Goal: Check status: Check status

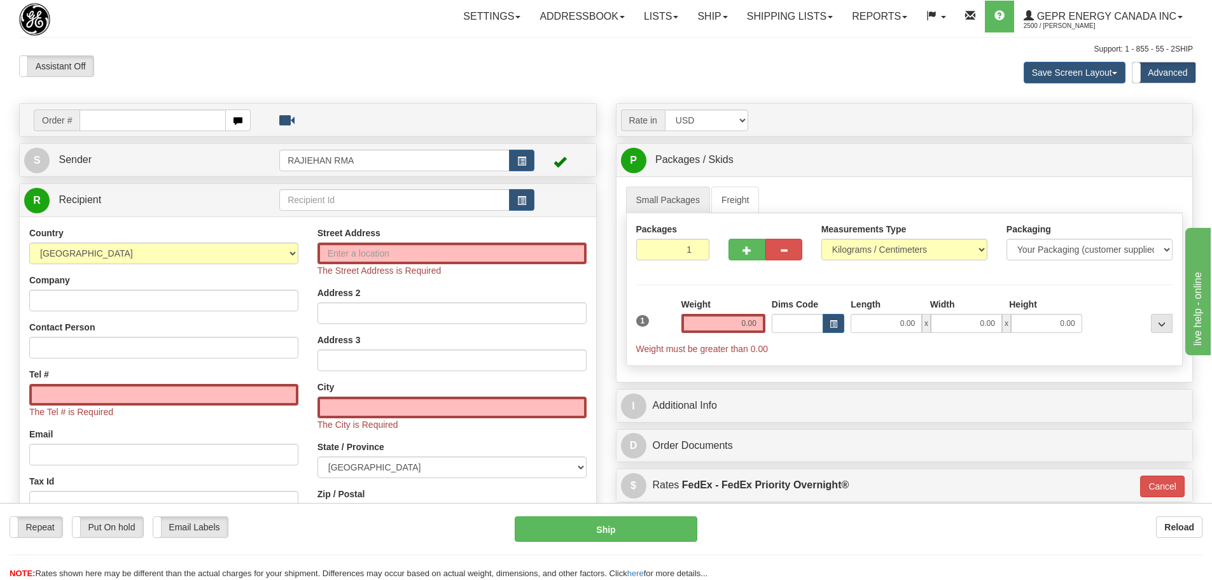
drag, startPoint x: 0, startPoint y: 0, endPoint x: 130, endPoint y: 107, distance: 168.2
click at [130, 106] on div "Order #" at bounding box center [308, 120] width 577 height 32
click at [145, 141] on div "Order # S Sender RAJIEHAN RMA" at bounding box center [308, 396] width 597 height 587
click at [145, 125] on input "text" at bounding box center [153, 120] width 146 height 22
type input "5"
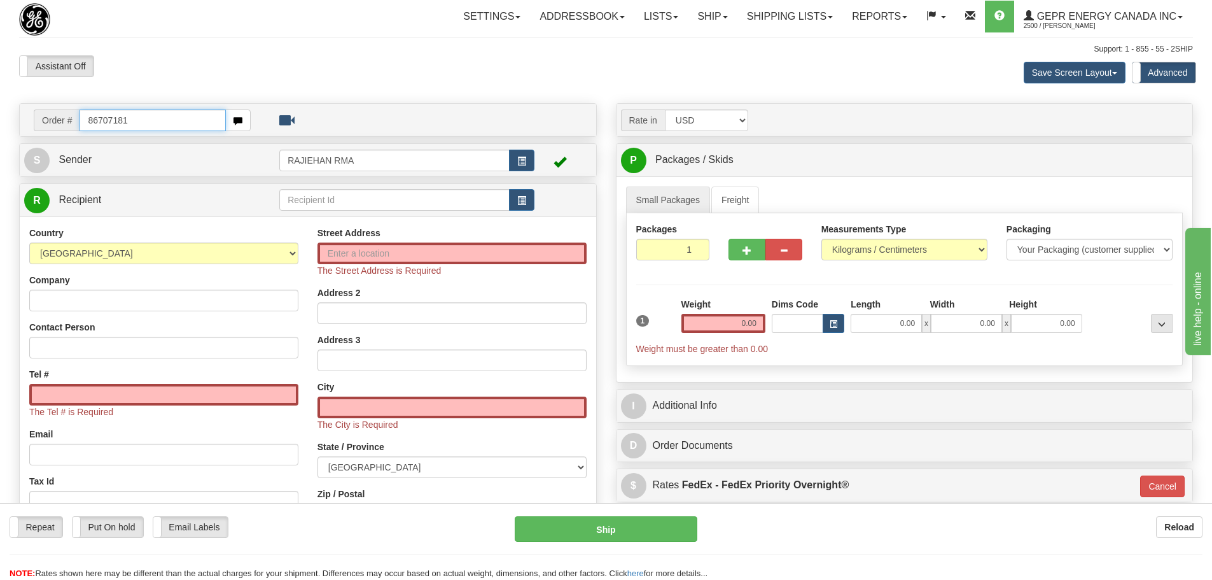
type input "86707181"
click at [172, 81] on body "Training Course Close Toggle navigation Settings Shipping Preferences New Recip…" at bounding box center [611, 290] width 1222 height 580
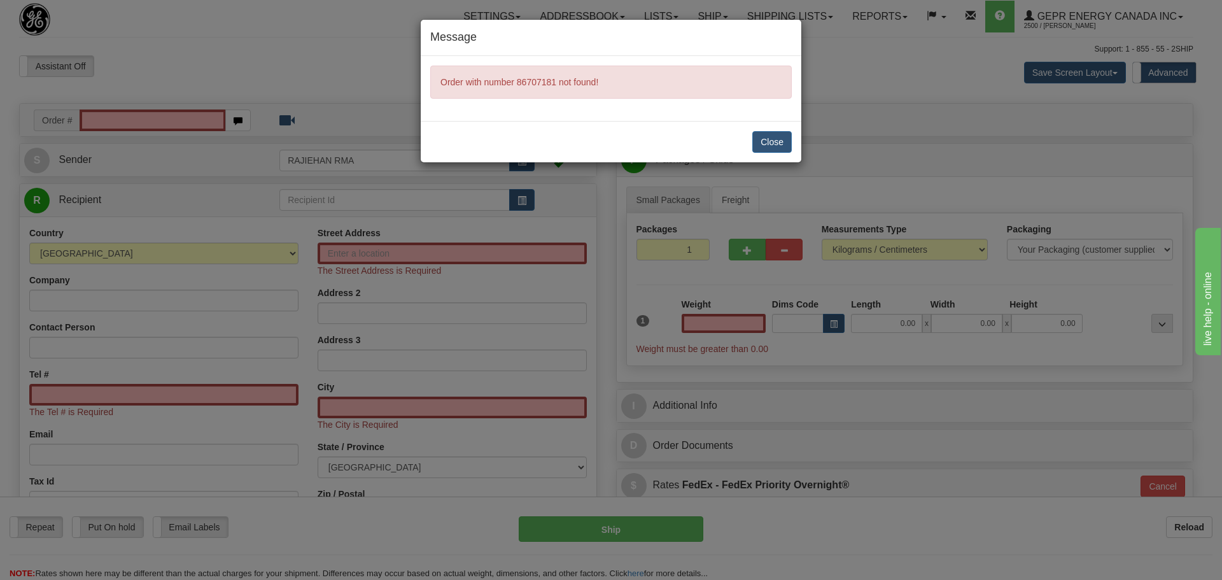
type input "0.00"
click at [759, 143] on button "Close" at bounding box center [771, 142] width 39 height 22
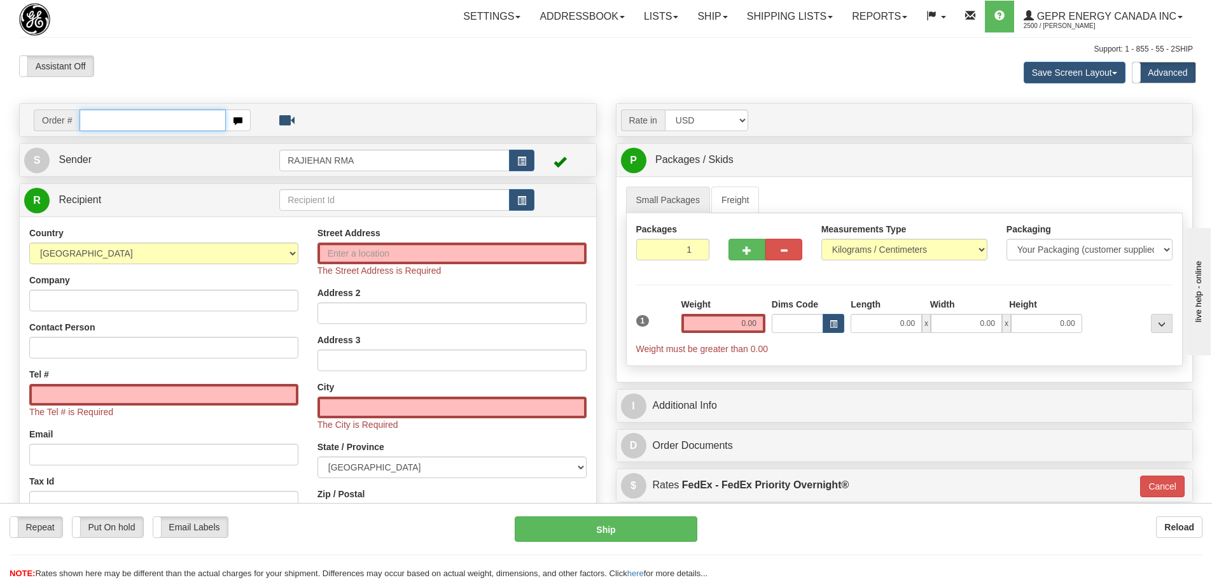
click at [160, 122] on input "text" at bounding box center [153, 120] width 146 height 22
paste input "86707181"
type input "86707181"
click at [182, 69] on body "Training Course Close Toggle navigation Settings Shipping Preferences New Recip…" at bounding box center [611, 290] width 1222 height 580
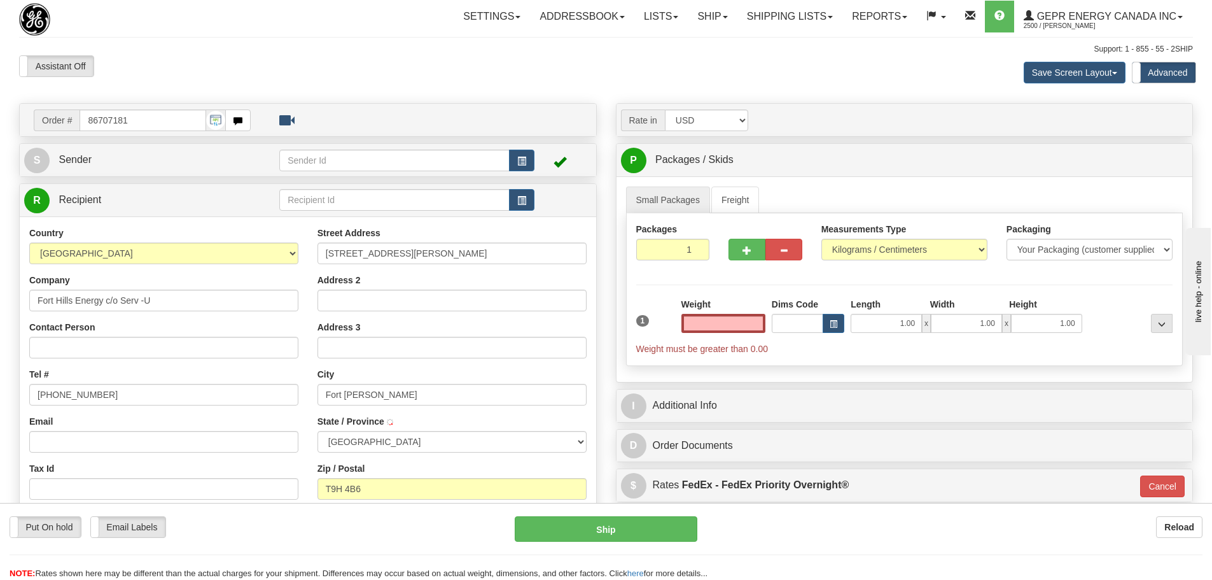
type input "FORT MCMURRAY"
type input "0.00"
click at [531, 60] on div "Assistant On Assistant Off Do a return Do a return Previous Next Save Screen La…" at bounding box center [606, 72] width 1193 height 34
click at [319, 69] on div "Assistant On Assistant Off Do a return Do a return" at bounding box center [258, 66] width 497 height 22
click at [784, 58] on div "Save Screen Layout Save Layout Reset to Default Standard Advanced" at bounding box center [954, 72] width 497 height 34
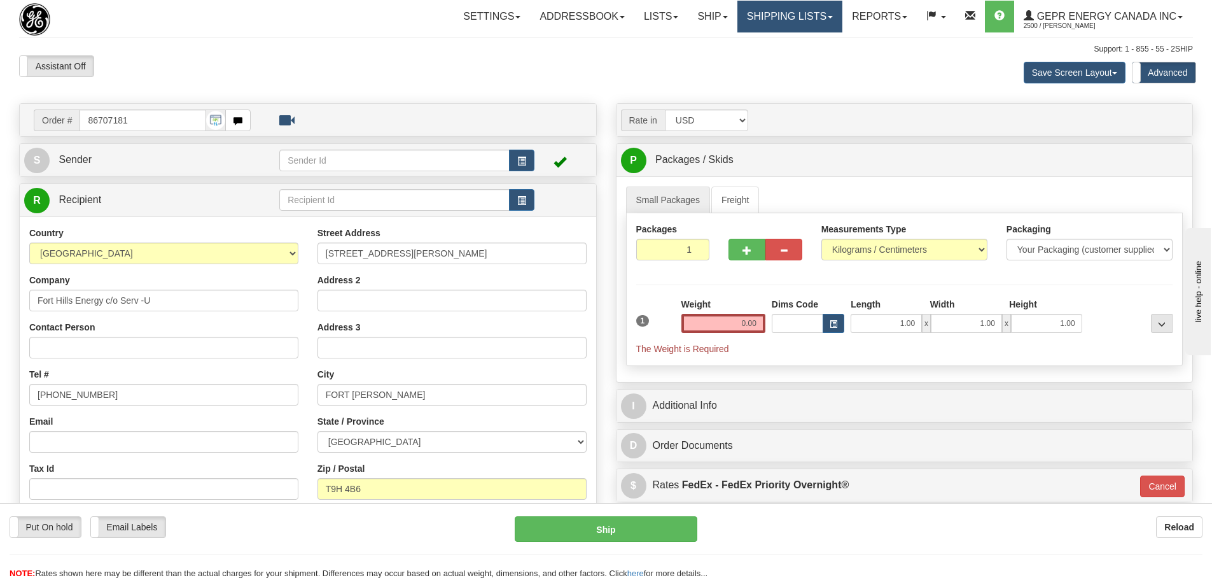
click at [815, 29] on link "Shipping lists" at bounding box center [790, 17] width 105 height 32
click at [298, 20] on div "Settings Shipping Preferences Fields Preferences New Store Connections Addressb…" at bounding box center [709, 17] width 968 height 32
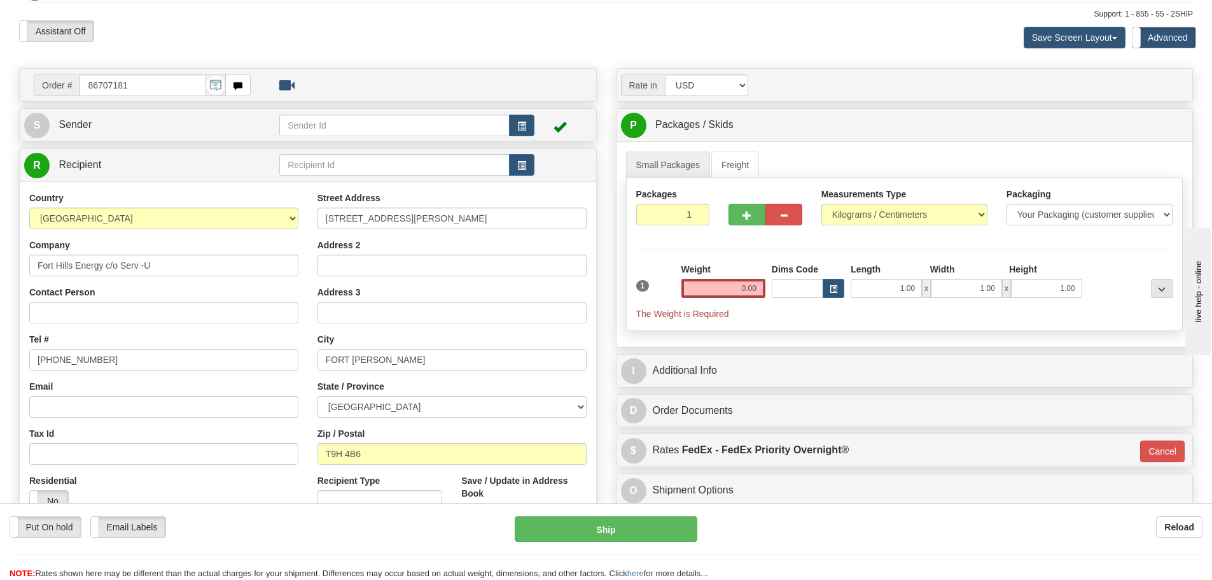
scroll to position [64, 0]
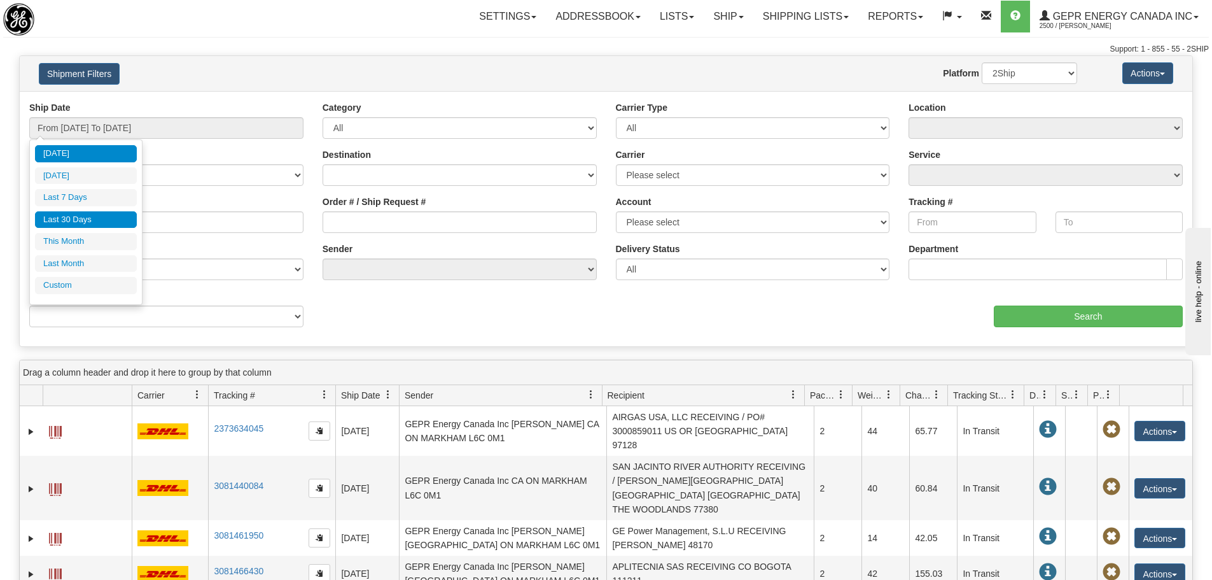
click at [99, 218] on li "Last 30 Days" at bounding box center [86, 219] width 102 height 17
type input "From 09/09/2025 To 10/08/2025"
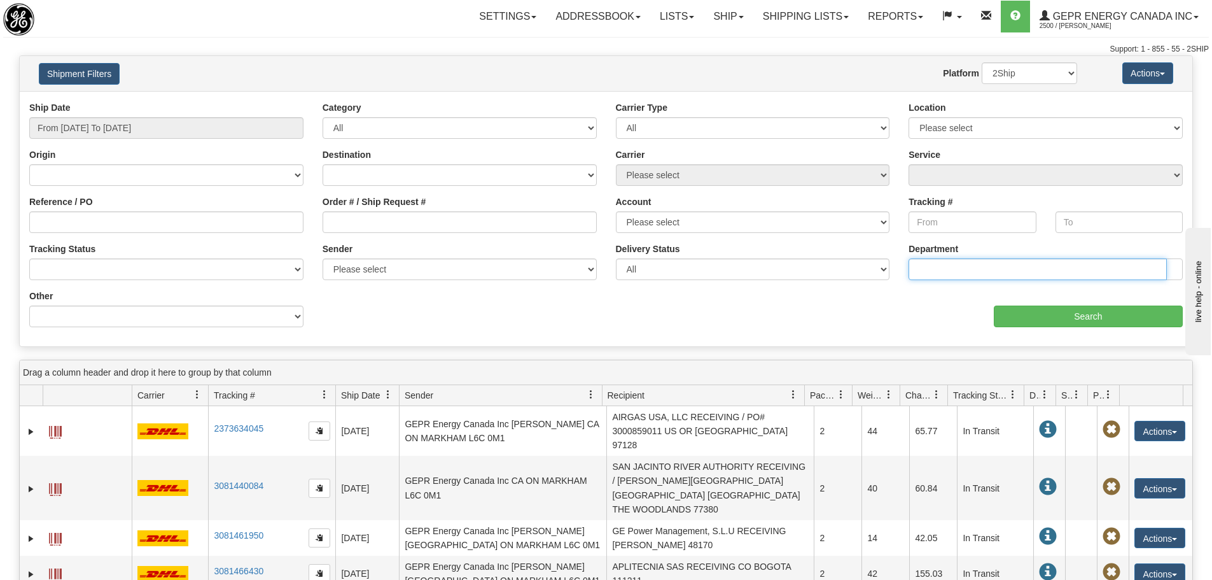
click at [948, 263] on input "text" at bounding box center [1038, 269] width 258 height 22
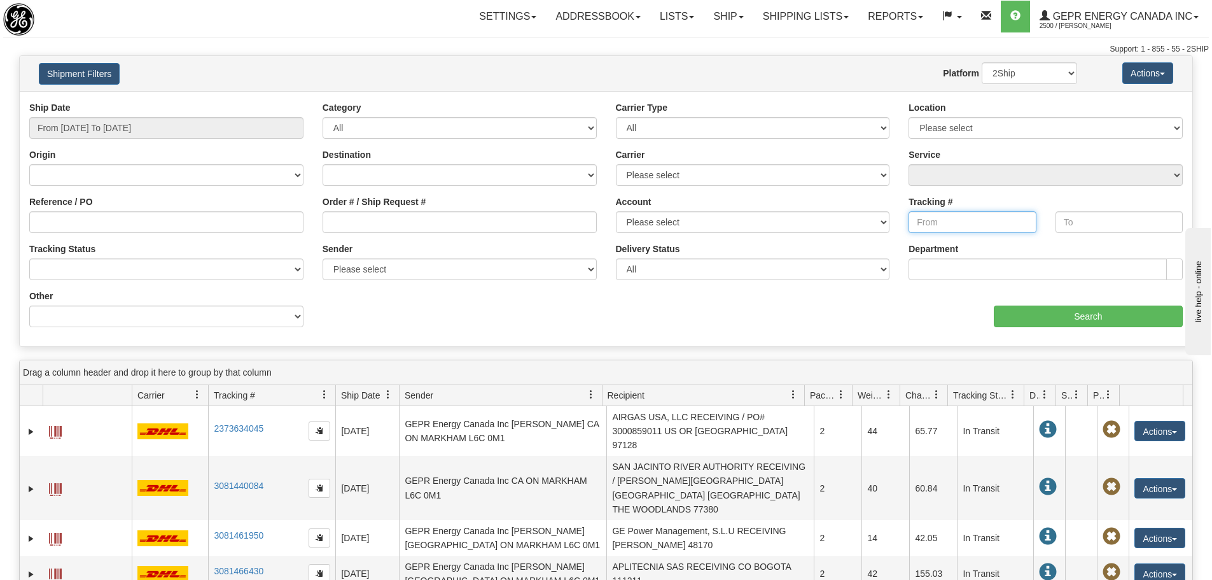
click at [953, 219] on input "Tracking #" at bounding box center [972, 222] width 127 height 22
paste input "393724134643"
type input "393724134643"
click at [1052, 318] on input "Search" at bounding box center [1088, 316] width 189 height 22
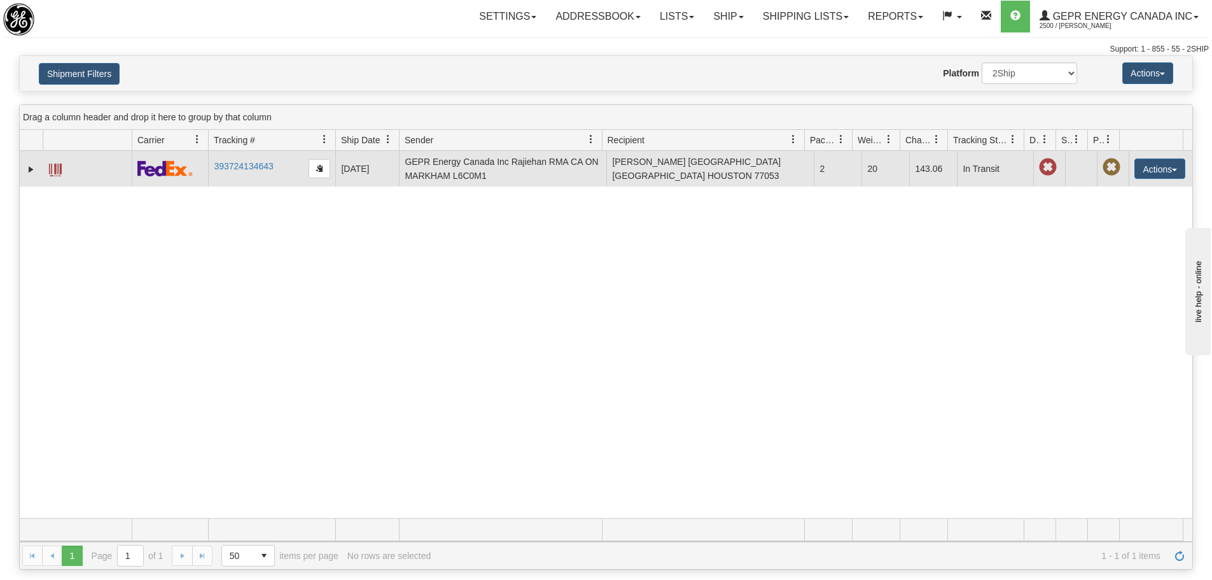
drag, startPoint x: 387, startPoint y: 172, endPoint x: 340, endPoint y: 172, distance: 46.5
click at [340, 172] on td "09/29/2025" at bounding box center [367, 169] width 64 height 36
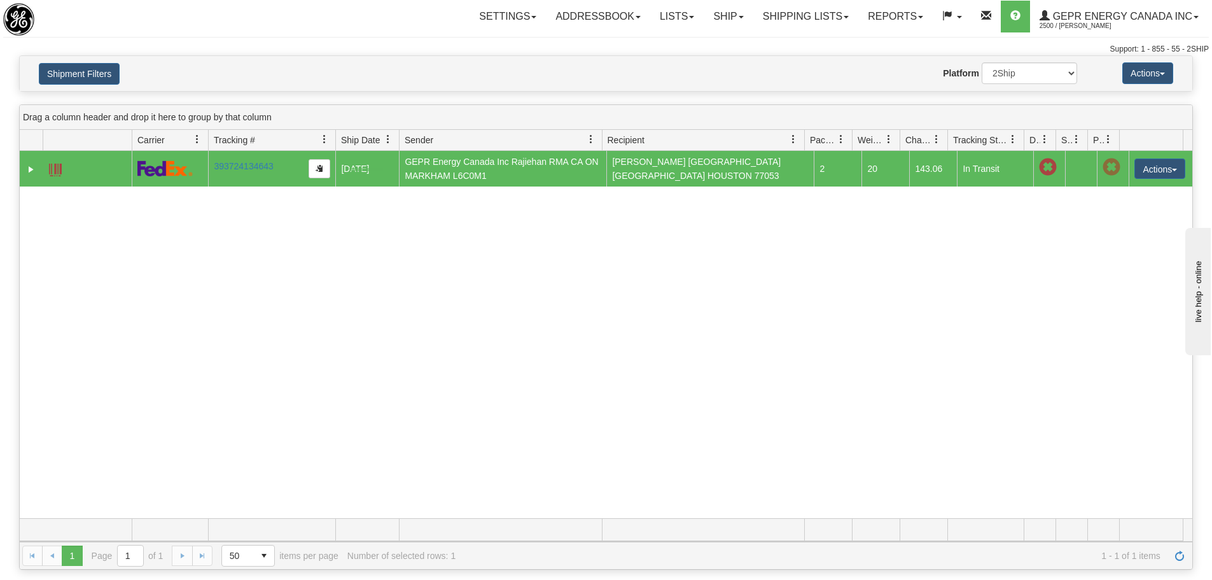
drag, startPoint x: 383, startPoint y: 171, endPoint x: 349, endPoint y: 168, distance: 33.9
click at [337, 267] on div "31690671 2500 393724134643 09/29/2025 09/29/2025 04:34:15 PM GEPR Energy Canada…" at bounding box center [606, 334] width 1173 height 367
click at [33, 168] on link "Expand" at bounding box center [31, 169] width 13 height 13
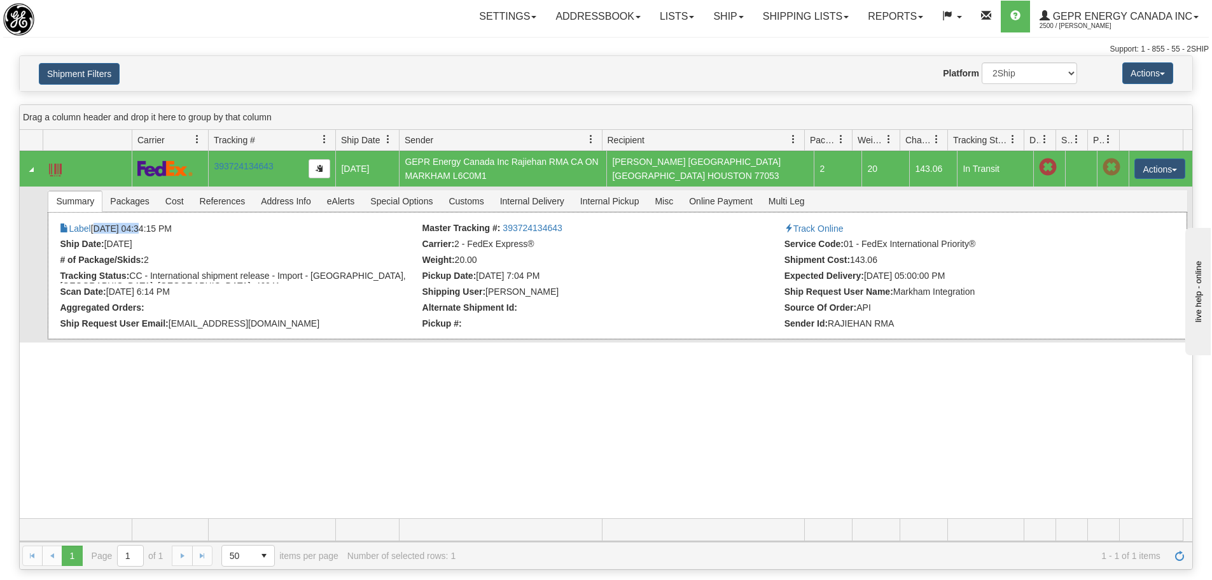
drag, startPoint x: 138, startPoint y: 227, endPoint x: 97, endPoint y: 227, distance: 40.7
click at [97, 227] on li "Label 09/29/2025 04:34:15 PM" at bounding box center [239, 229] width 359 height 13
copy li "09/29/2025"
click at [235, 214] on div "Summary Packages Cost References Address Info eAlerts Special Options Customs C…" at bounding box center [617, 264] width 1139 height 149
click at [226, 206] on span "References" at bounding box center [222, 201] width 61 height 20
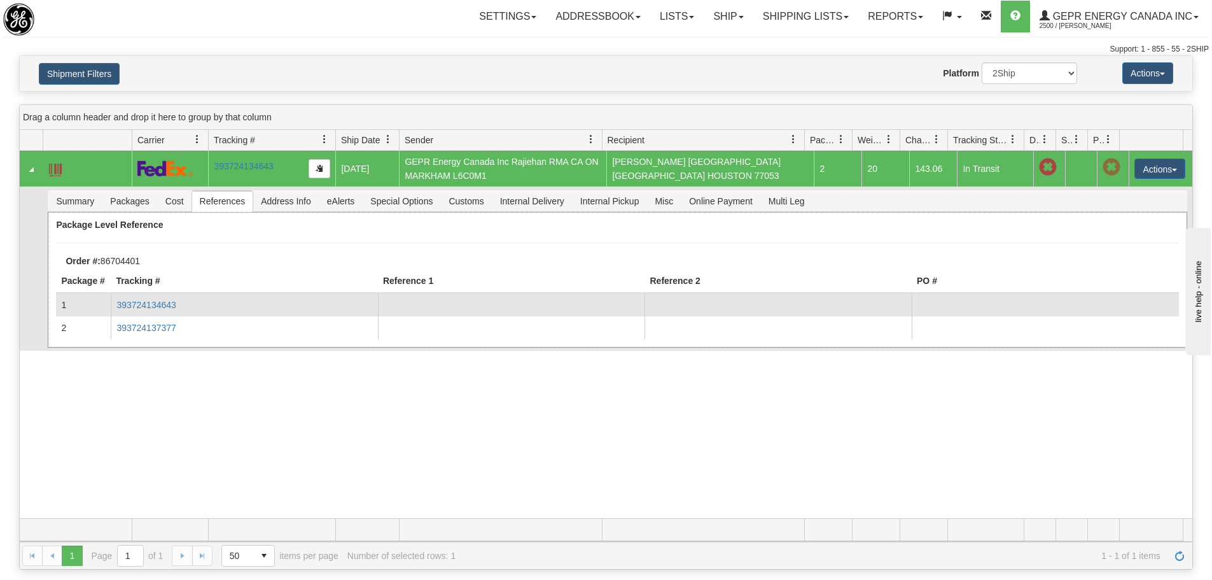
click at [162, 311] on td "393724134643" at bounding box center [244, 304] width 267 height 23
click at [161, 305] on link "393724134643" at bounding box center [145, 305] width 59 height 10
